Goal: Information Seeking & Learning: Learn about a topic

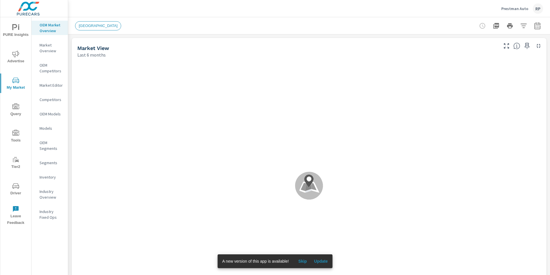
click at [16, 56] on icon "nav menu" at bounding box center [15, 53] width 7 height 7
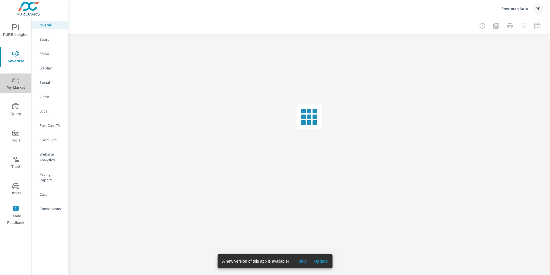
click at [20, 80] on span "My Market" at bounding box center [16, 84] width 28 height 14
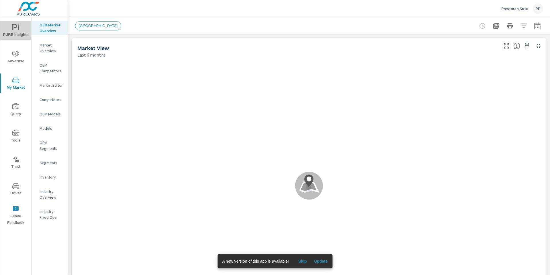
click at [14, 29] on icon "nav menu" at bounding box center [15, 27] width 7 height 7
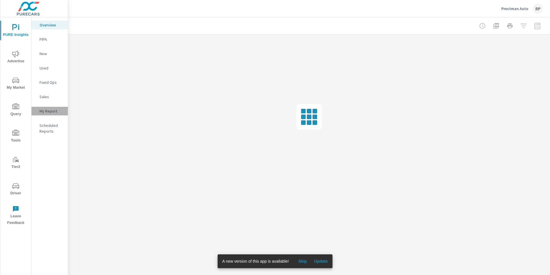
click at [49, 114] on div "My Report" at bounding box center [50, 111] width 36 height 9
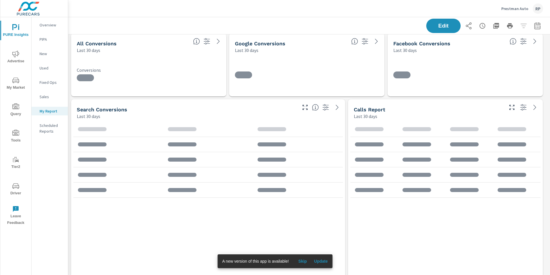
scroll to position [196, 0]
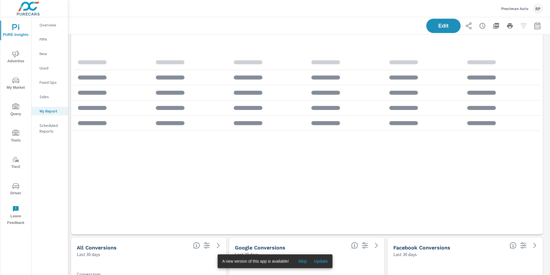
click at [523, 26] on div "Edit" at bounding box center [484, 26] width 117 height 14
click at [536, 26] on icon "button" at bounding box center [538, 27] width 4 height 2
click at [499, 42] on div "Custom Yesterday Last week Last 7 days Last 14 days Last 30 days Last 45 days L…" at bounding box center [488, 50] width 62 height 16
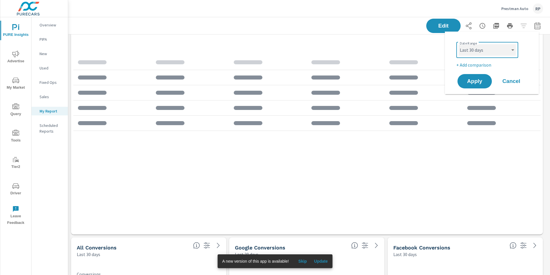
click at [498, 47] on select "Custom [DATE] Last week Last 7 days Last 14 days Last 30 days Last 45 days Last…" at bounding box center [487, 49] width 57 height 11
click at [459, 44] on select "Custom [DATE] Last week Last 7 days Last 14 days Last 30 days Last 45 days Last…" at bounding box center [487, 49] width 57 height 11
select select "Last month"
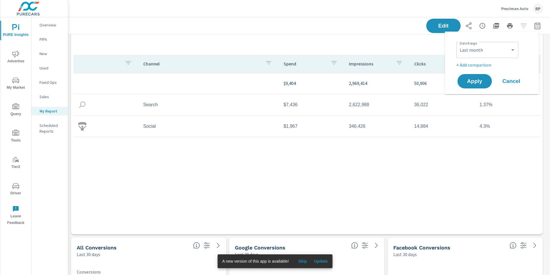
click at [473, 64] on p "+ Add comparison" at bounding box center [493, 64] width 73 height 7
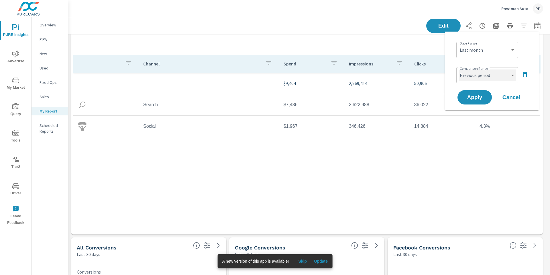
click at [486, 73] on select "Custom Previous period Previous month Previous year" at bounding box center [487, 74] width 57 height 11
click at [459, 69] on select "Custom Previous period Previous month Previous year" at bounding box center [487, 74] width 57 height 11
select select "Previous month"
click at [477, 95] on span "Apply" at bounding box center [474, 97] width 23 height 5
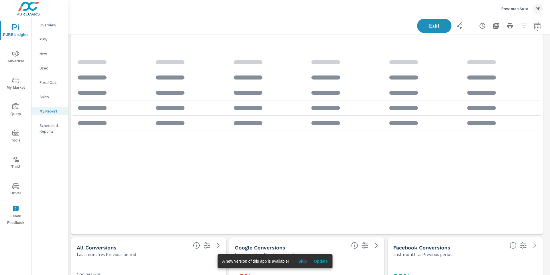
scroll to position [2055, 487]
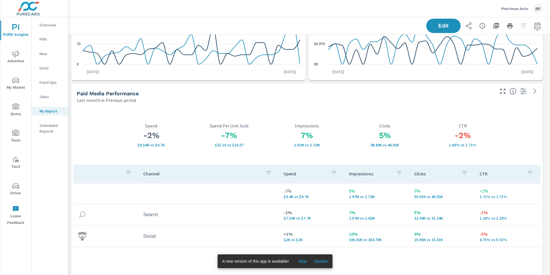
scroll to position [2055, 487]
click at [493, 27] on icon "button" at bounding box center [496, 26] width 6 height 6
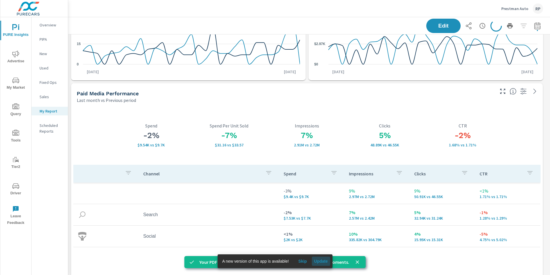
click at [324, 261] on span "Update" at bounding box center [321, 260] width 14 height 5
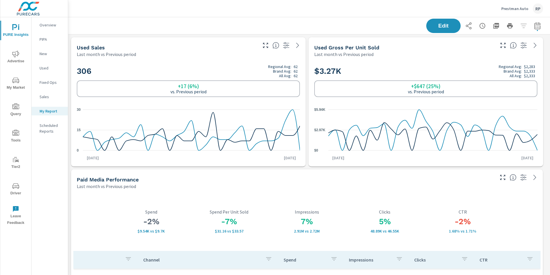
scroll to position [2055, 487]
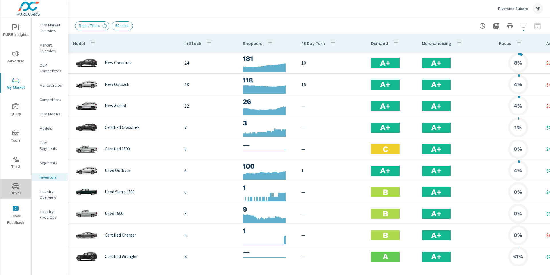
click at [15, 187] on icon "nav menu" at bounding box center [15, 185] width 7 height 7
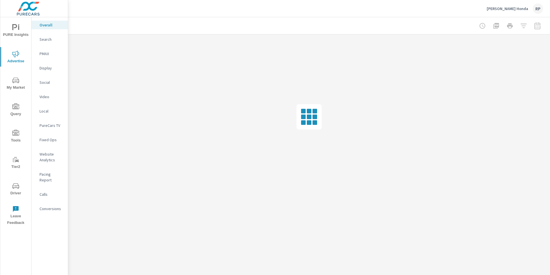
click at [48, 75] on nav "Overall Search PMAX Display Social Video Local PureCars TV Fixed Ops Website An…" at bounding box center [50, 118] width 36 height 203
click at [48, 67] on p "Display" at bounding box center [52, 68] width 24 height 6
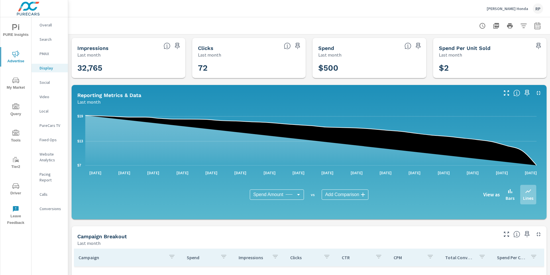
click at [534, 25] on icon "button" at bounding box center [537, 25] width 7 height 7
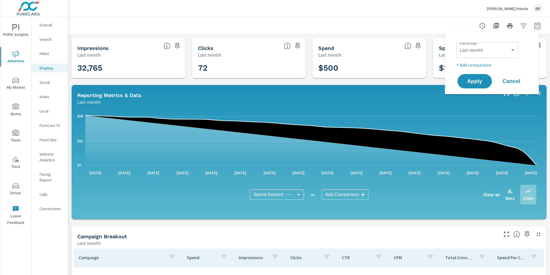
click at [504, 38] on div "Date Range Custom [DATE] Last week Last 7 days Last 14 days Last 30 days Last 4…" at bounding box center [492, 62] width 80 height 53
click at [501, 49] on select "Custom [DATE] Last week Last 7 days Last 14 days Last 30 days Last 45 days Last…" at bounding box center [487, 49] width 57 height 11
click at [459, 44] on select "Custom [DATE] Last week Last 7 days Last 14 days Last 30 days Last 45 days Last…" at bounding box center [487, 49] width 57 height 11
select select "Month to date"
click at [480, 77] on button "Apply" at bounding box center [475, 81] width 36 height 15
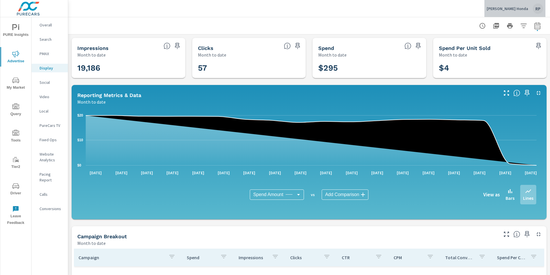
click at [536, 10] on div "RP" at bounding box center [538, 8] width 10 height 10
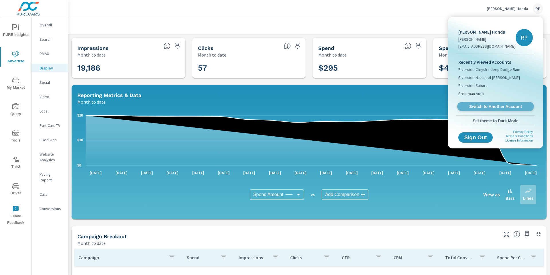
click at [495, 106] on span "Switch to Another Account" at bounding box center [496, 106] width 70 height 5
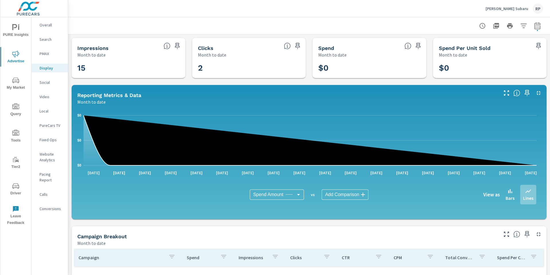
click at [537, 9] on div "RP" at bounding box center [538, 8] width 10 height 10
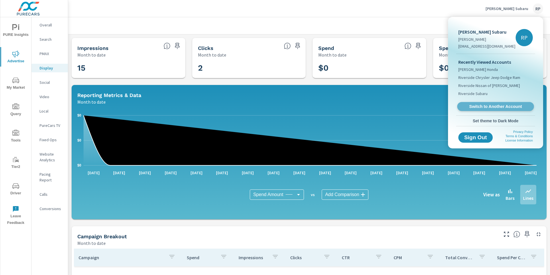
click at [496, 106] on span "Switch to Another Account" at bounding box center [496, 106] width 70 height 5
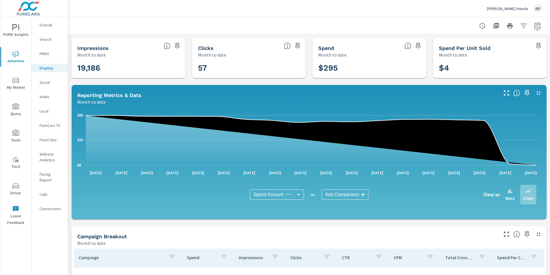
click at [15, 33] on span "PURE Insights" at bounding box center [16, 31] width 28 height 14
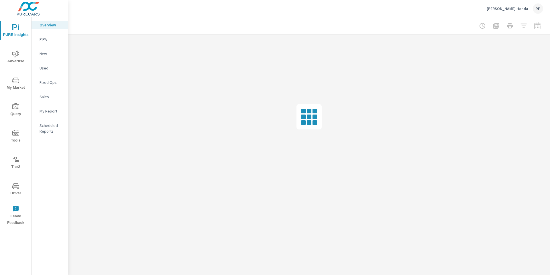
click at [50, 111] on p "My Report" at bounding box center [52, 111] width 24 height 6
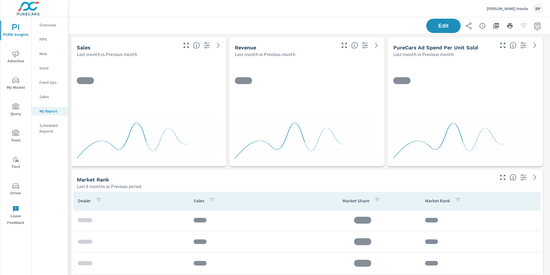
scroll to position [2846, 487]
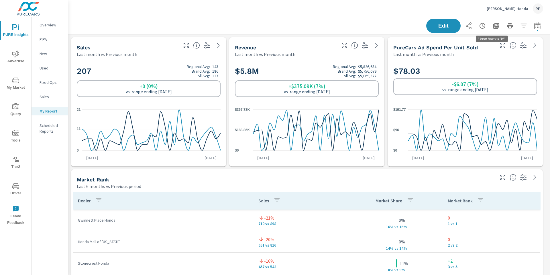
scroll to position [2846, 487]
click at [493, 26] on icon "button" at bounding box center [496, 26] width 6 height 6
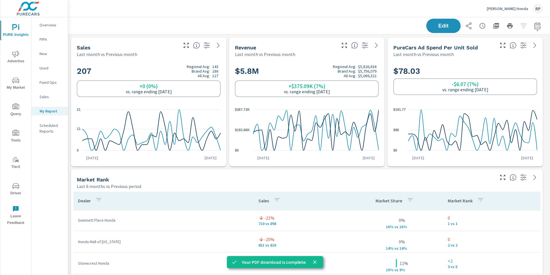
click at [538, 10] on div "RP" at bounding box center [538, 8] width 10 height 10
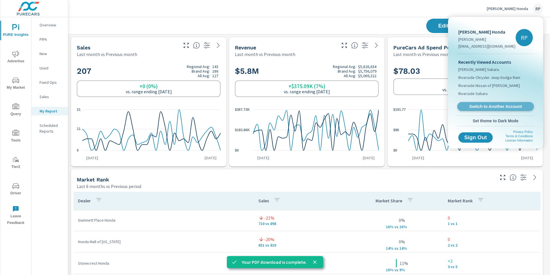
click at [493, 105] on span "Switch to Another Account" at bounding box center [496, 106] width 70 height 5
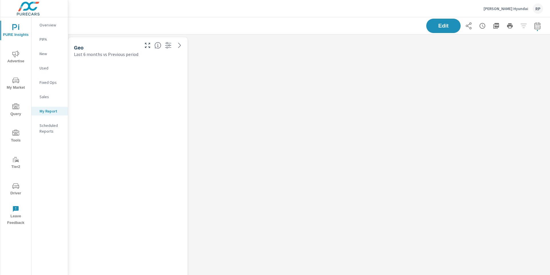
scroll to position [1462, 487]
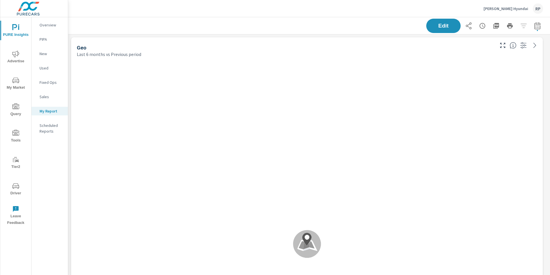
click at [15, 185] on icon "nav menu" at bounding box center [15, 185] width 7 height 7
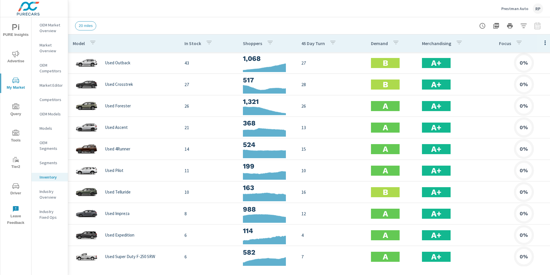
click at [536, 11] on div "RP" at bounding box center [538, 8] width 10 height 10
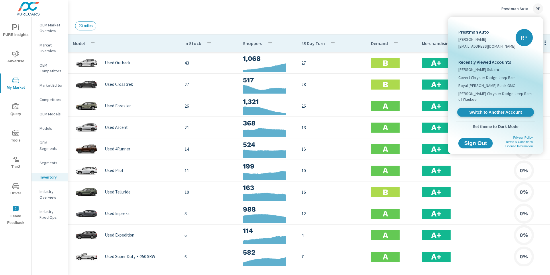
click at [485, 109] on span "Switch to Another Account" at bounding box center [496, 111] width 70 height 5
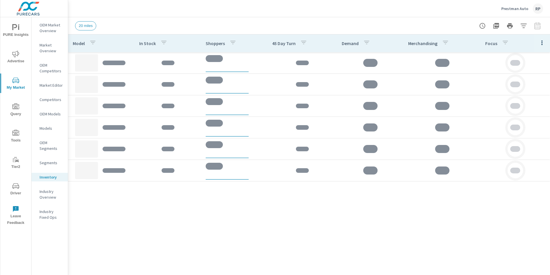
click at [535, 11] on div "RP" at bounding box center [538, 8] width 10 height 10
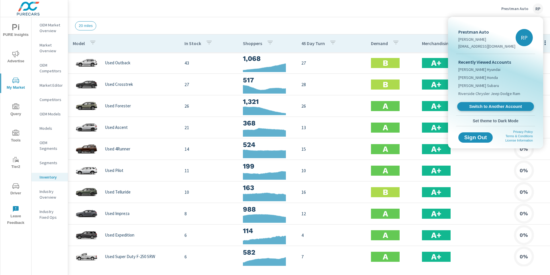
click at [494, 109] on link "Switch to Another Account" at bounding box center [495, 106] width 77 height 9
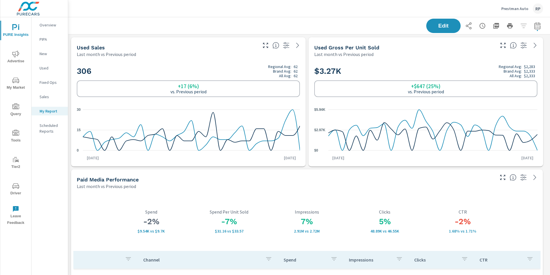
scroll to position [2055, 487]
